Goal: Check status: Check status

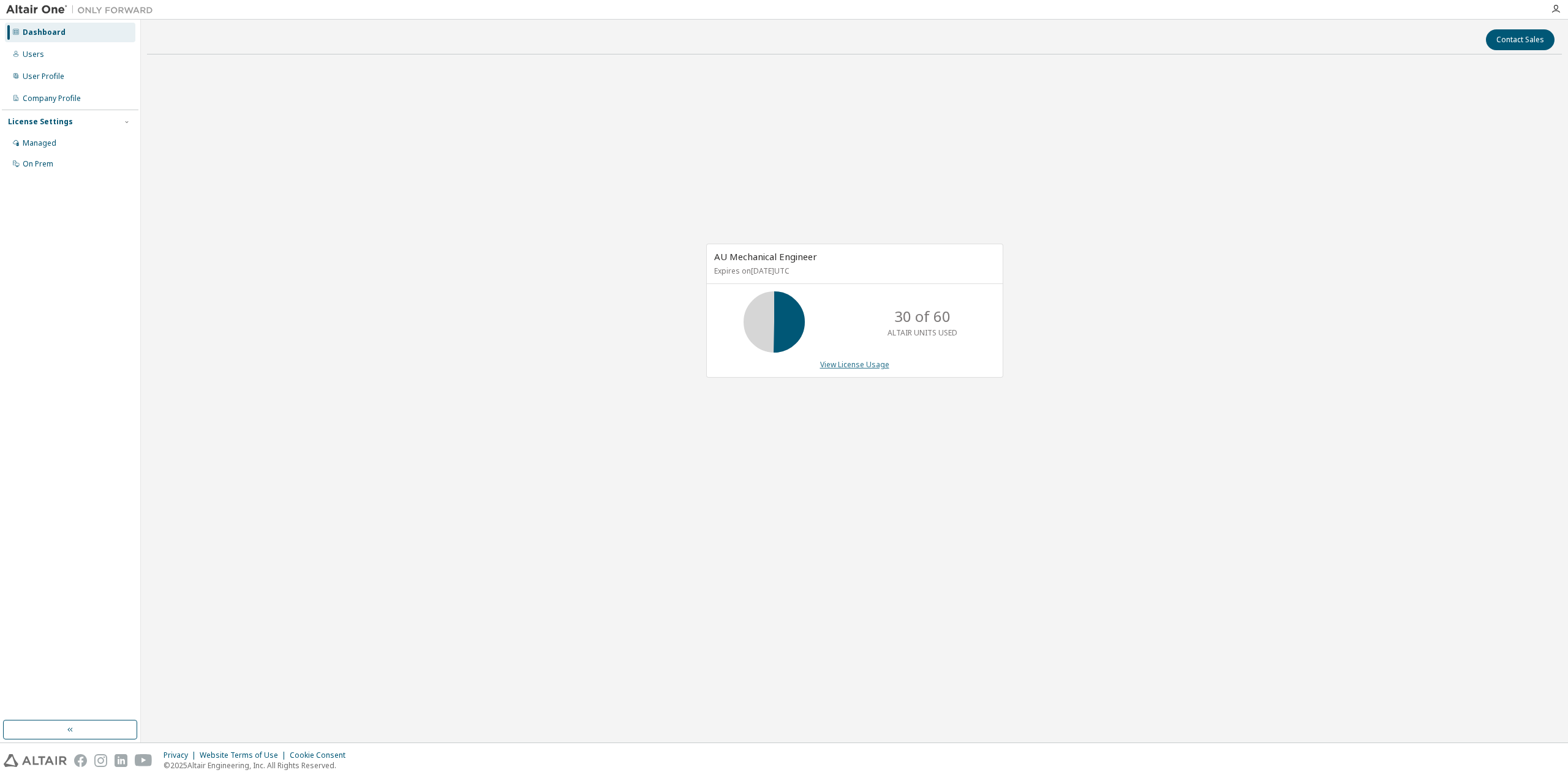
click at [849, 364] on link "View License Usage" at bounding box center [855, 364] width 70 height 10
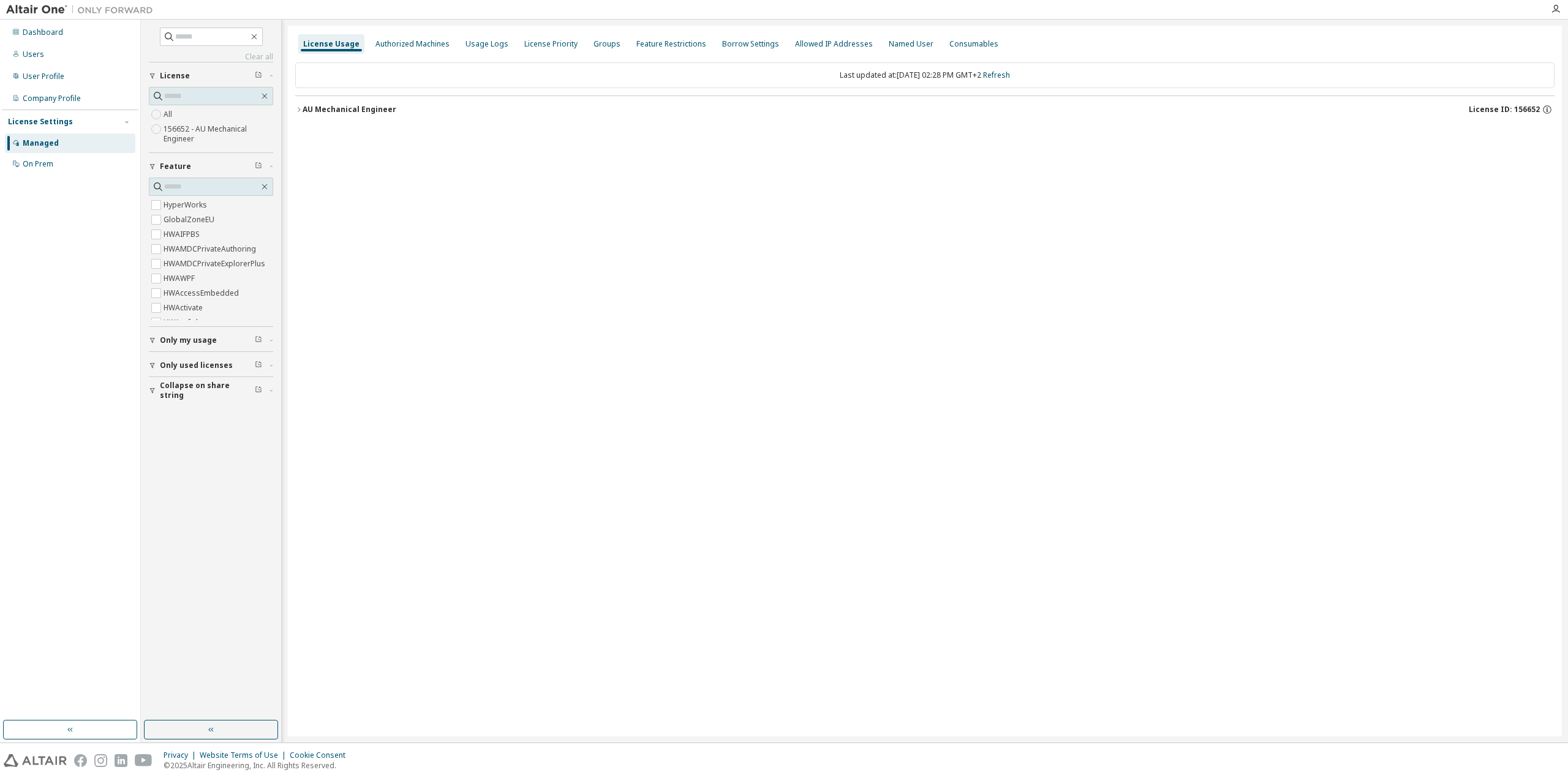
click at [297, 108] on icon "button" at bounding box center [299, 110] width 7 height 7
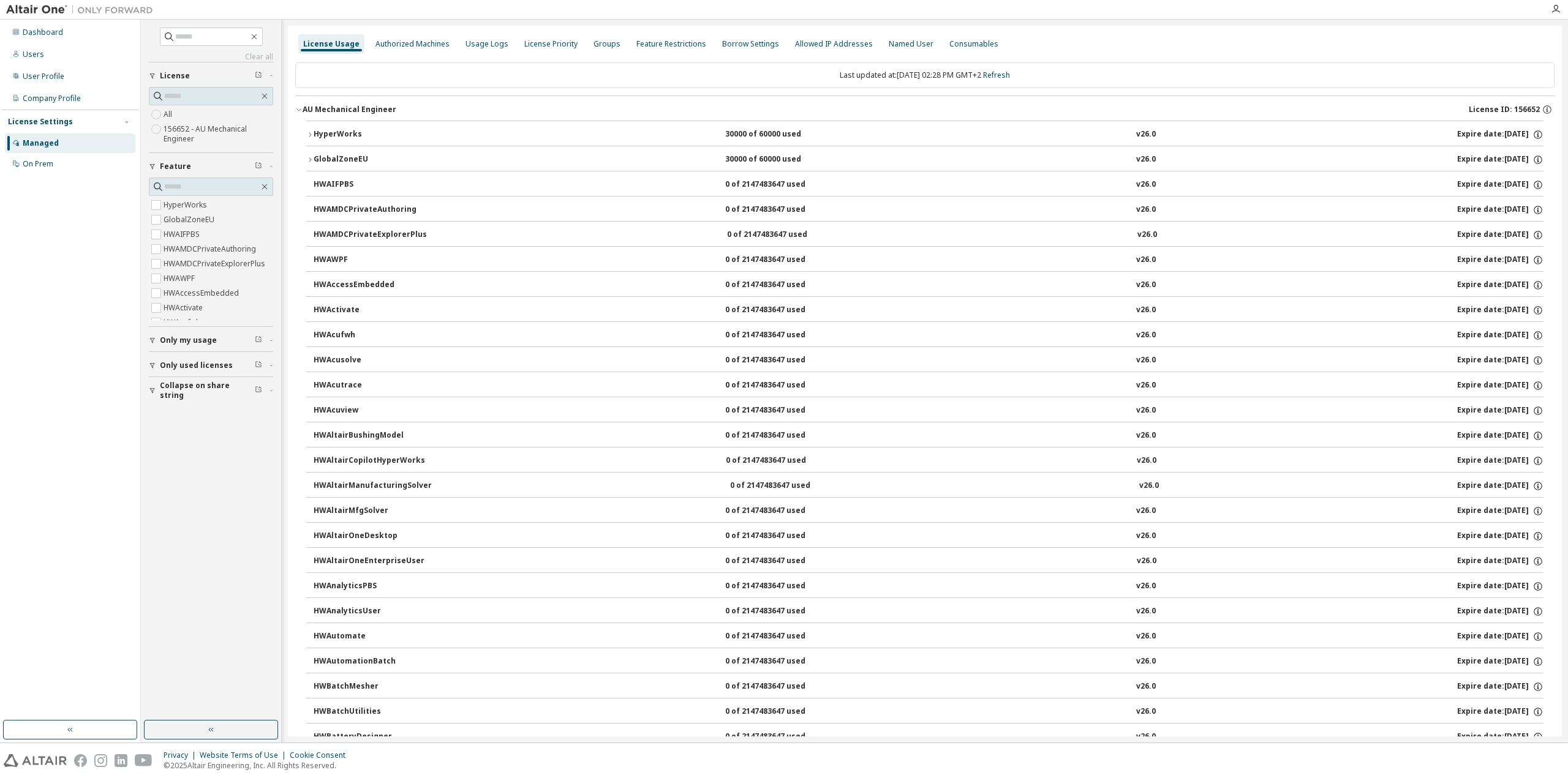
click at [307, 132] on icon "button" at bounding box center [310, 135] width 7 height 7
